Goal: Information Seeking & Learning: Find specific fact

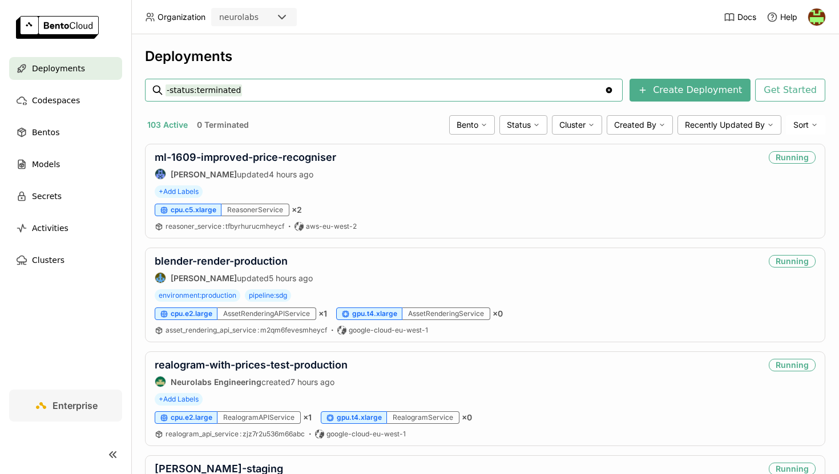
click at [496, 98] on input "-status:terminated" at bounding box center [385, 90] width 439 height 18
type input "localiser"
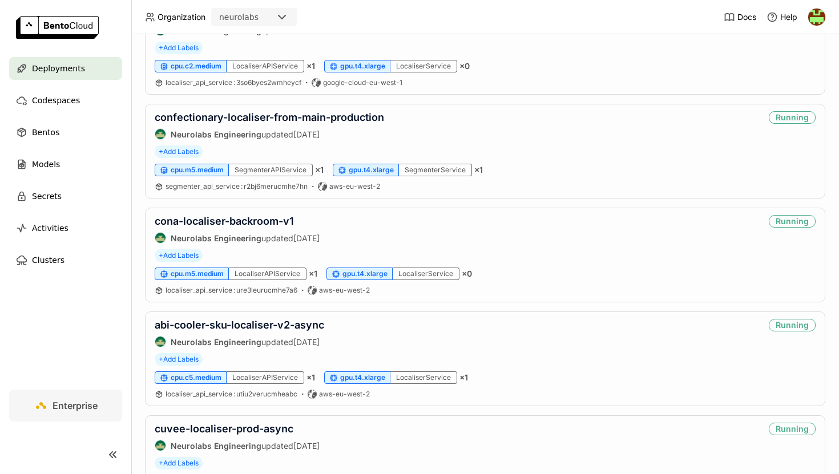
scroll to position [314, 0]
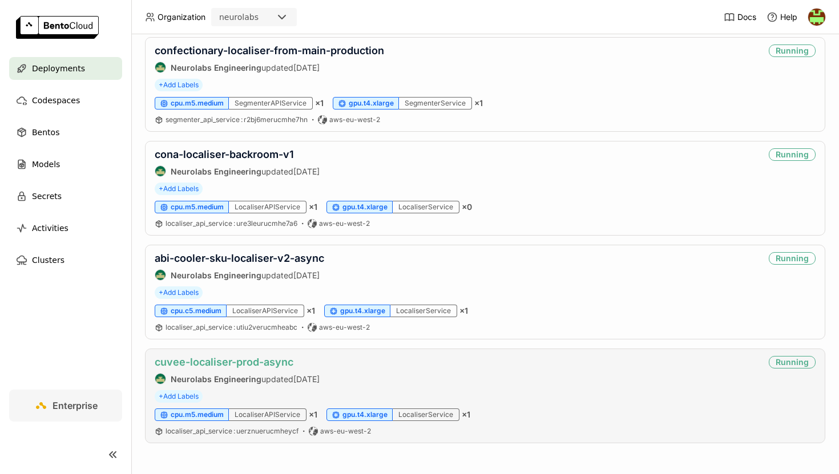
click at [251, 361] on link "cuvee-localiser-prod-async" at bounding box center [224, 362] width 139 height 12
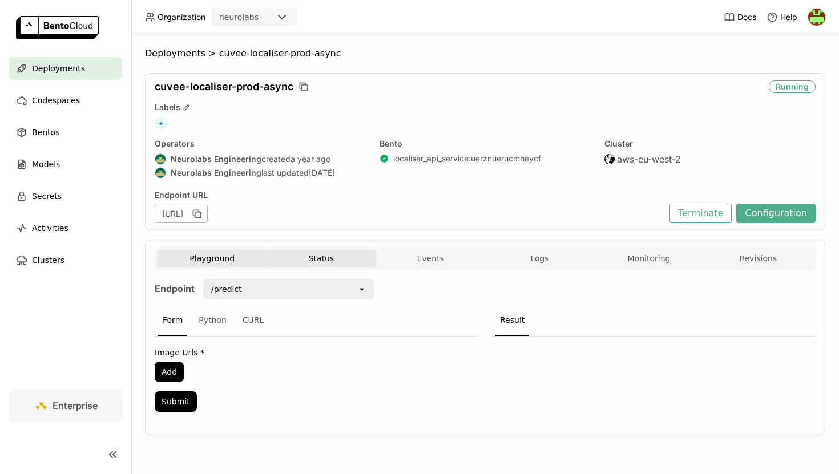
click at [336, 262] on button "Status" at bounding box center [321, 258] width 109 height 17
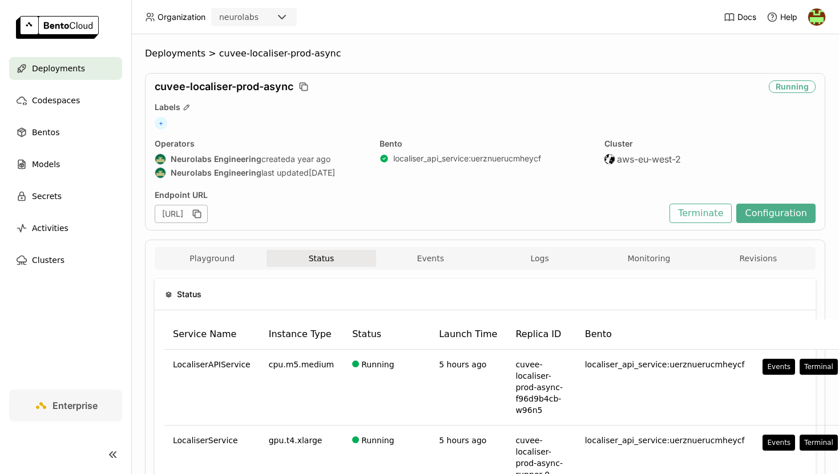
scroll to position [104, 0]
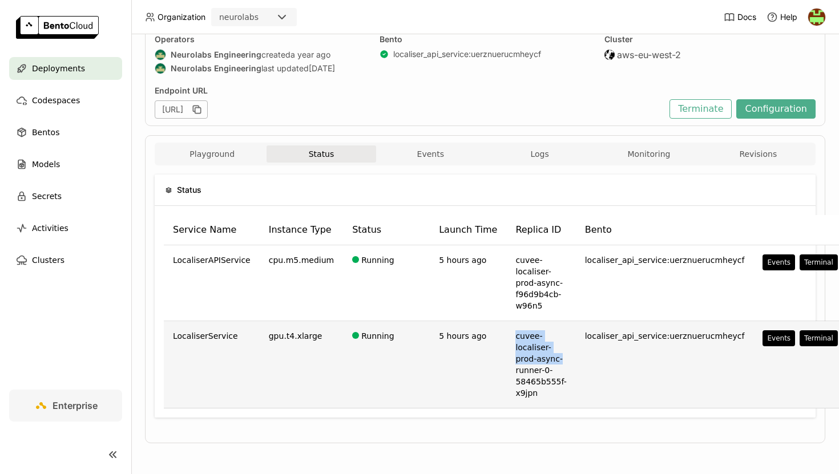
drag, startPoint x: 502, startPoint y: 338, endPoint x: 546, endPoint y: 358, distance: 48.3
click at [546, 358] on td "cuvee-localiser-prod-async-runner-0-58465b555f-x9jpn" at bounding box center [540, 364] width 69 height 87
copy td "cuvee-localiser-prod-async-"
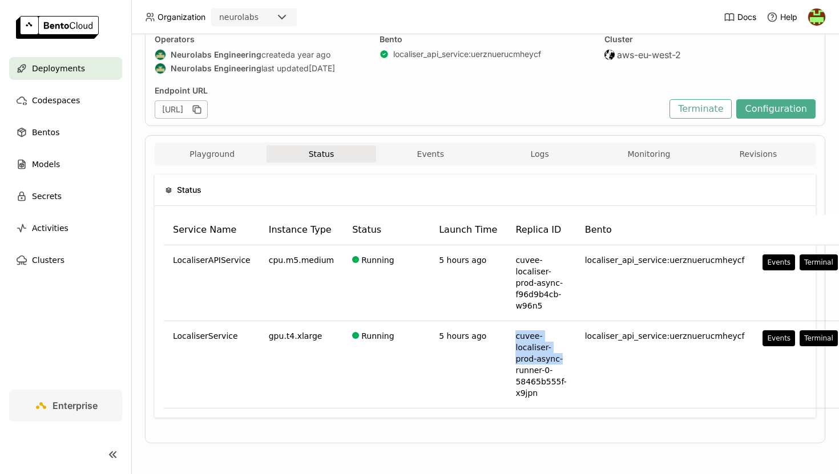
scroll to position [0, 0]
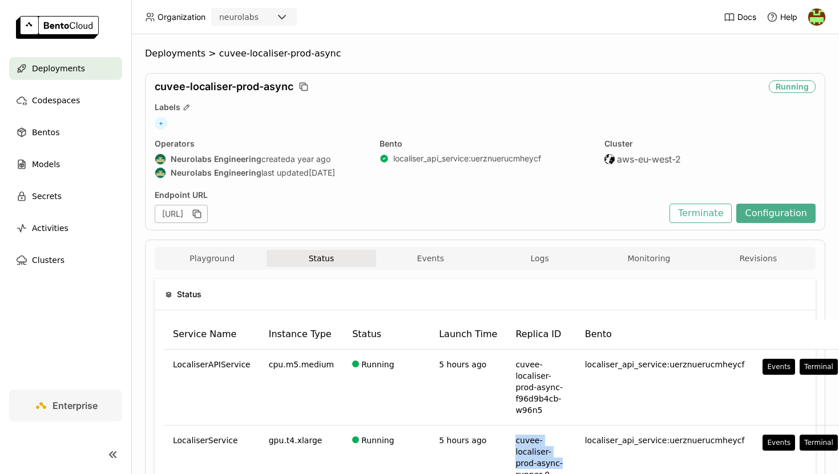
click at [49, 66] on span "Deployments" at bounding box center [58, 69] width 53 height 14
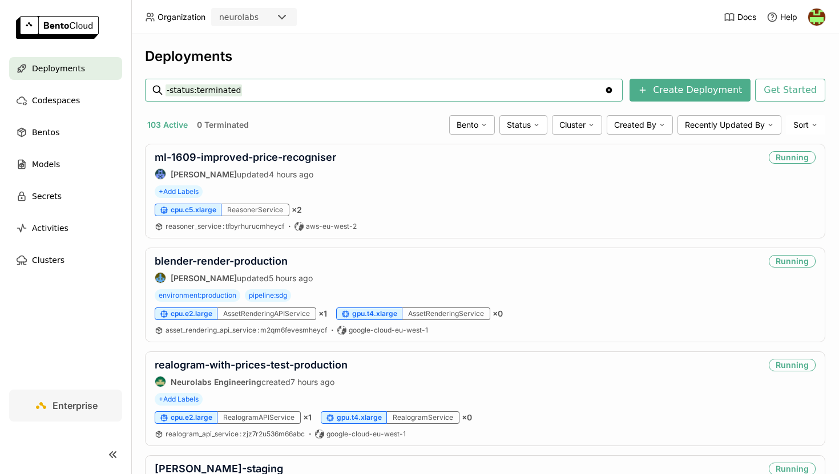
click at [280, 90] on input "-status:terminated" at bounding box center [385, 90] width 439 height 18
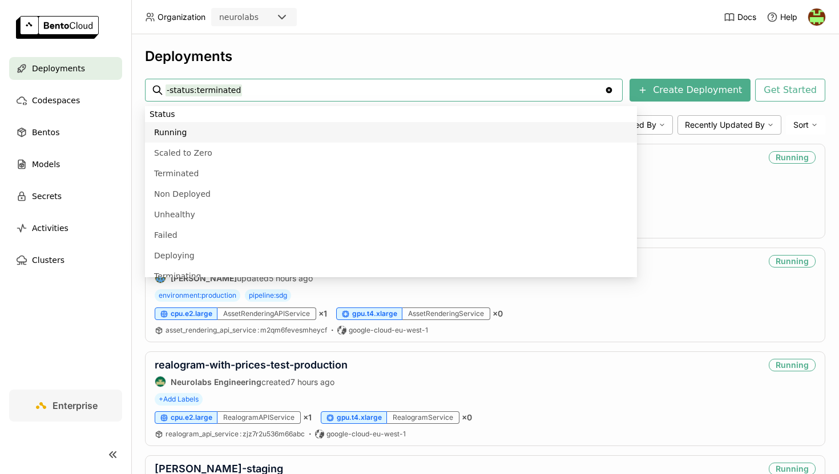
click at [301, 92] on input "-status:terminated" at bounding box center [385, 90] width 439 height 18
click at [263, 94] on input "-status:terminated" at bounding box center [385, 90] width 439 height 18
paste input "onedoor-embedding-extractor-v3-production"
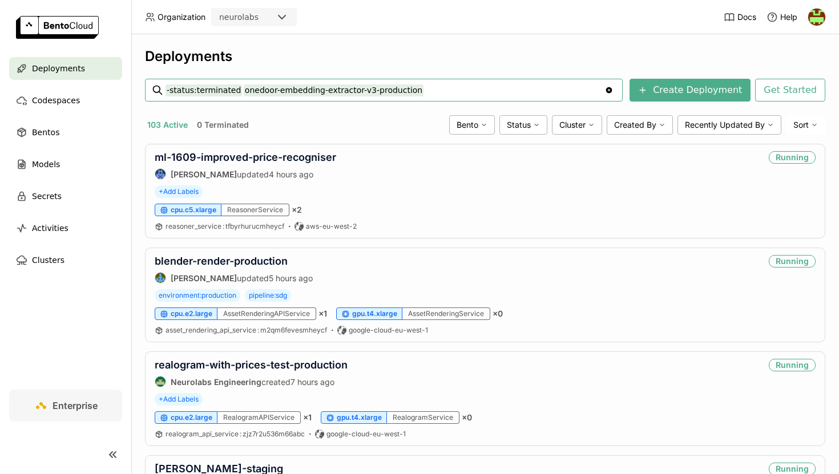
type input "-status:terminated onedoor-embedding-extractor-v3-production"
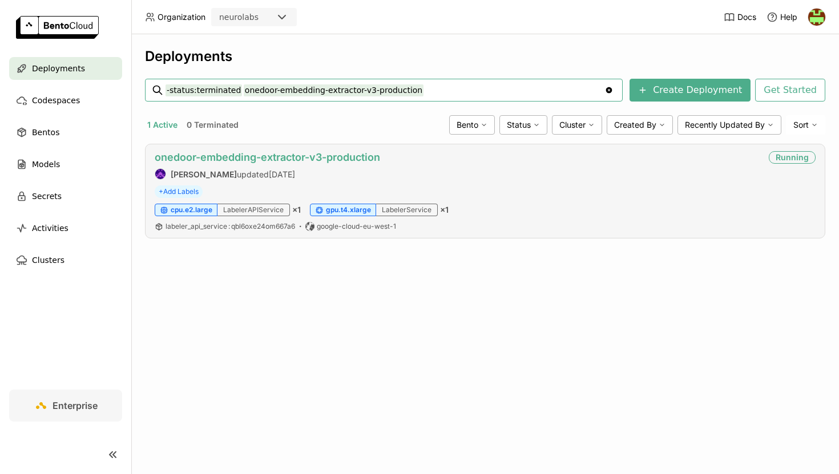
click at [282, 155] on link "onedoor-embedding-extractor-v3-production" at bounding box center [267, 157] width 225 height 12
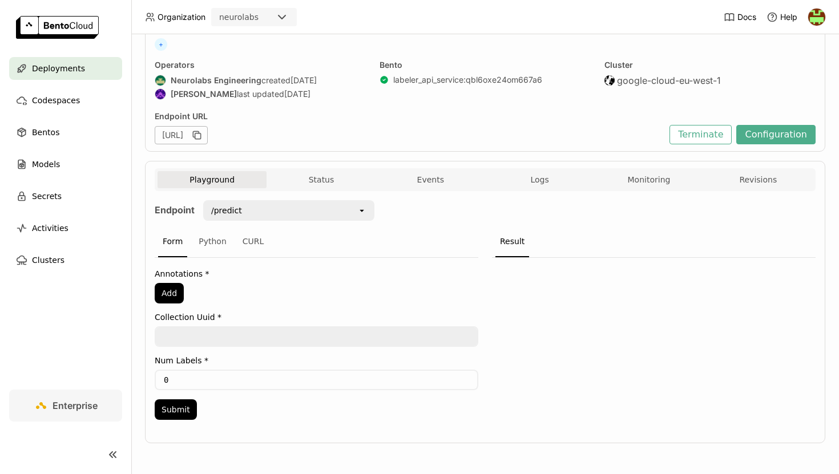
click at [319, 189] on div "Playground Status Events Logs Monitoring Revisions" at bounding box center [485, 181] width 655 height 20
click at [319, 183] on button "Status" at bounding box center [321, 179] width 109 height 17
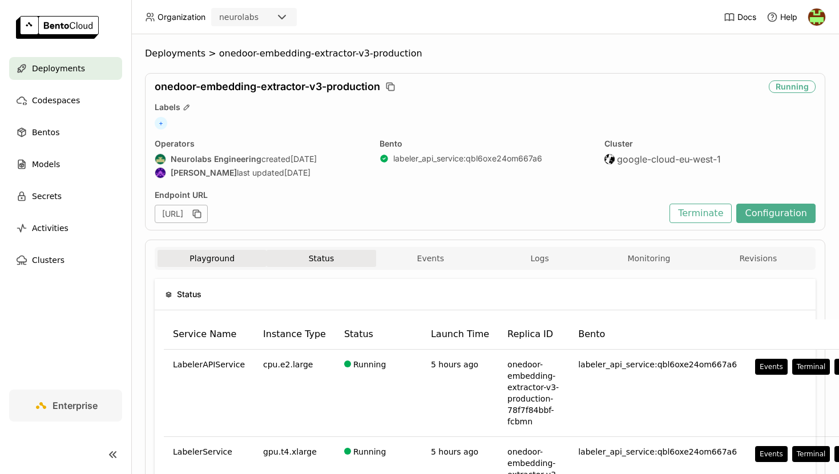
click at [219, 258] on button "Playground" at bounding box center [212, 258] width 109 height 17
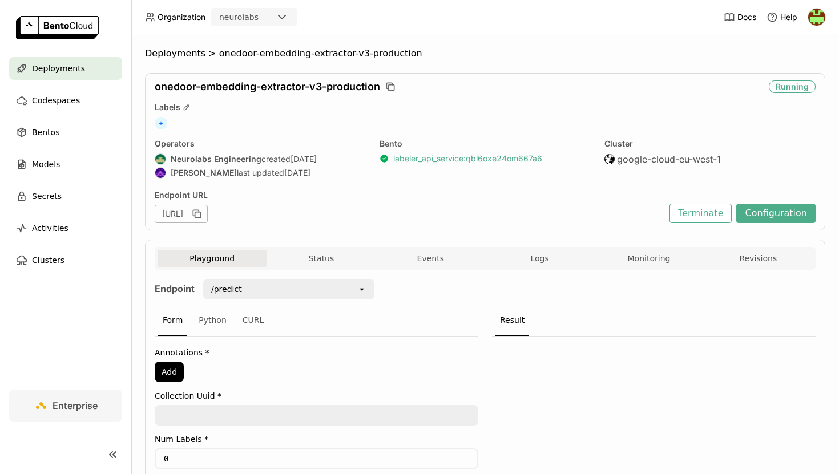
click at [466, 159] on link "labeler_api_service : qbl6oxe24om667a6" at bounding box center [467, 159] width 149 height 10
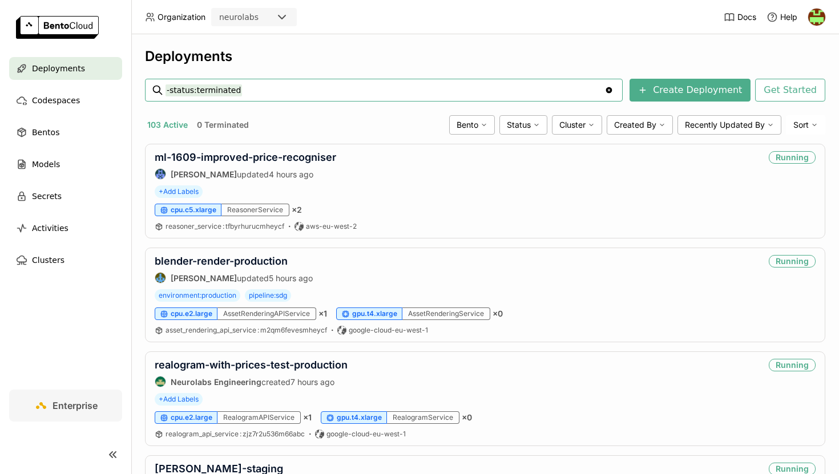
click at [309, 86] on input "-status:terminated" at bounding box center [385, 90] width 439 height 18
type input "-status:terminated onedoor-embedding-extractor-v3-prod-async"
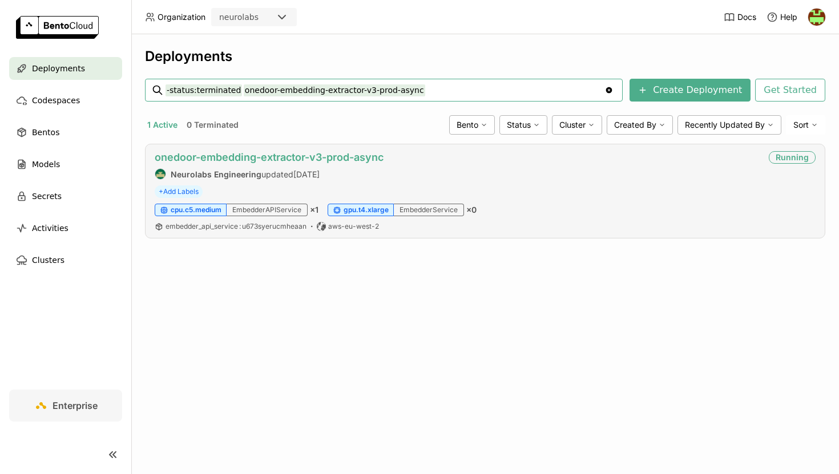
click at [349, 159] on link "onedoor-embedding-extractor-v3-prod-async" at bounding box center [269, 157] width 229 height 12
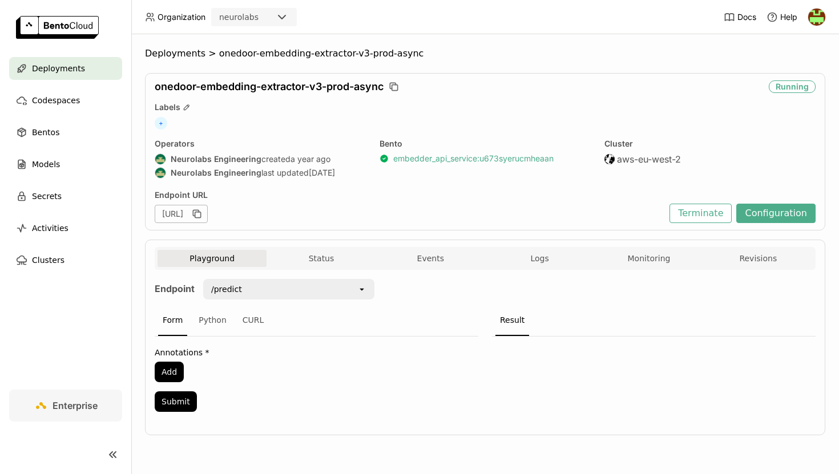
click at [424, 159] on link "embedder_api_service : u673syerucmheaan" at bounding box center [473, 159] width 160 height 10
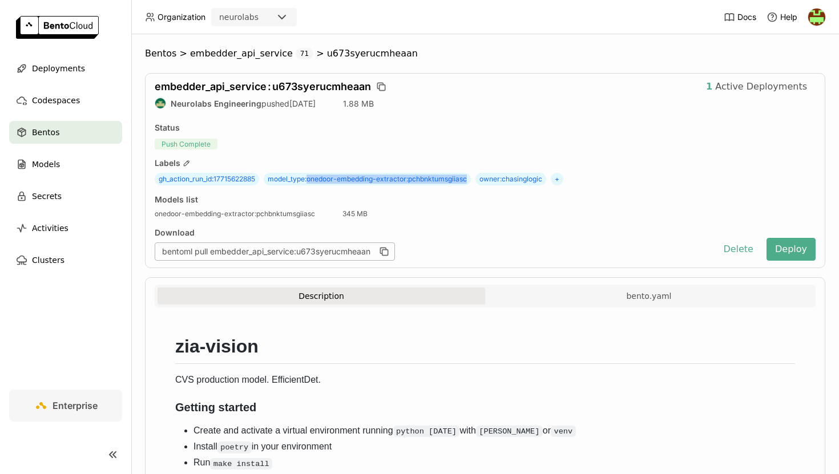
drag, startPoint x: 312, startPoint y: 179, endPoint x: 471, endPoint y: 176, distance: 158.7
click at [471, 176] on span "model_type : onedoor-embedding-extractor:pchbnktumsgiiasc" at bounding box center [367, 179] width 207 height 13
click at [480, 128] on div "Status" at bounding box center [485, 128] width 661 height 10
drag, startPoint x: 215, startPoint y: 178, endPoint x: 260, endPoint y: 177, distance: 45.1
click at [259, 177] on span "gh_action_run_id : 17715622885" at bounding box center [207, 179] width 104 height 13
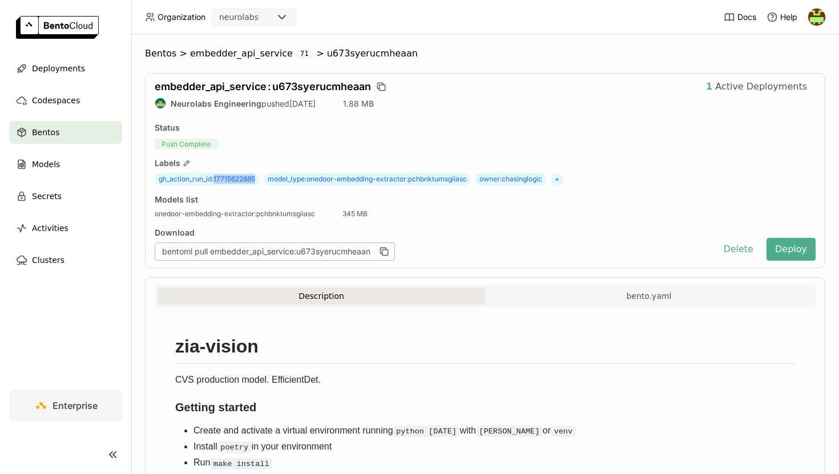
copy span "17715622885"
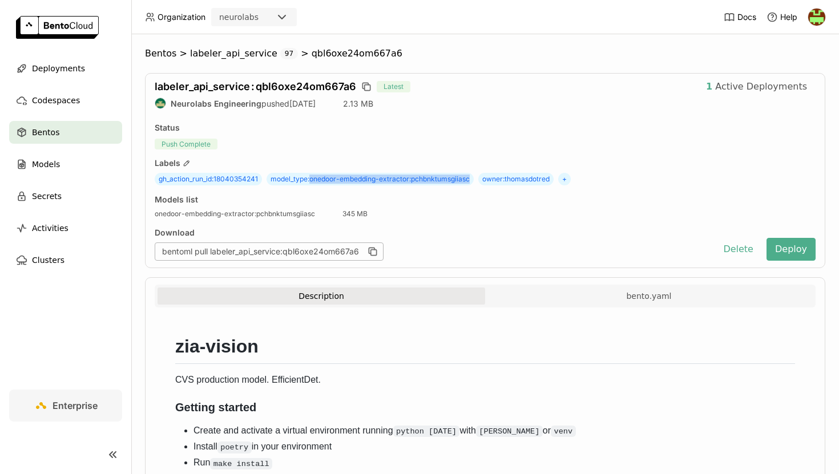
drag, startPoint x: 312, startPoint y: 178, endPoint x: 476, endPoint y: 177, distance: 164.4
click at [476, 177] on div "gh_action_run_id : 18040354241 model_type : onedoor-embedding-extractor:pchbnkt…" at bounding box center [485, 179] width 661 height 13
click at [159, 181] on span "gh_action_run_id : 18040354241" at bounding box center [208, 179] width 107 height 13
drag, startPoint x: 216, startPoint y: 178, endPoint x: 265, endPoint y: 178, distance: 49.7
click at [265, 178] on div "gh_action_run_id : 18040354241 model_type : onedoor-embedding-extractor:pchbnkt…" at bounding box center [485, 179] width 661 height 13
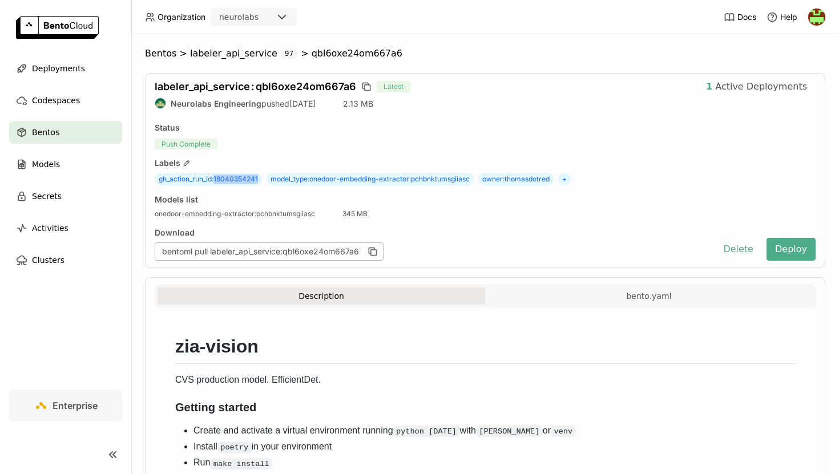
copy span "18040354241"
click at [235, 55] on span "labeler_api_service" at bounding box center [233, 53] width 87 height 11
